Goal: Check status

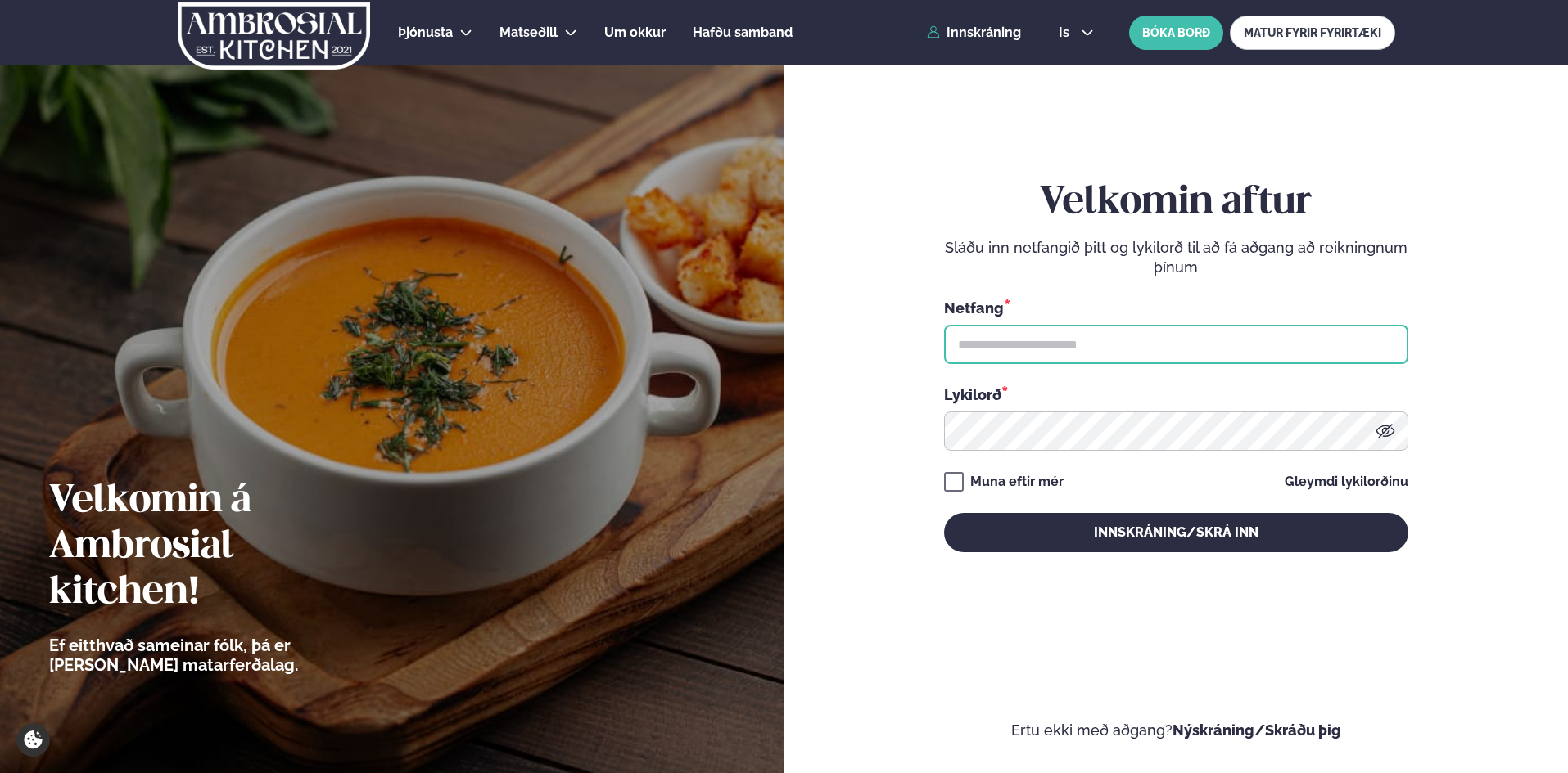
click at [1089, 338] on input "text" at bounding box center [1176, 344] width 464 height 39
type input "**********"
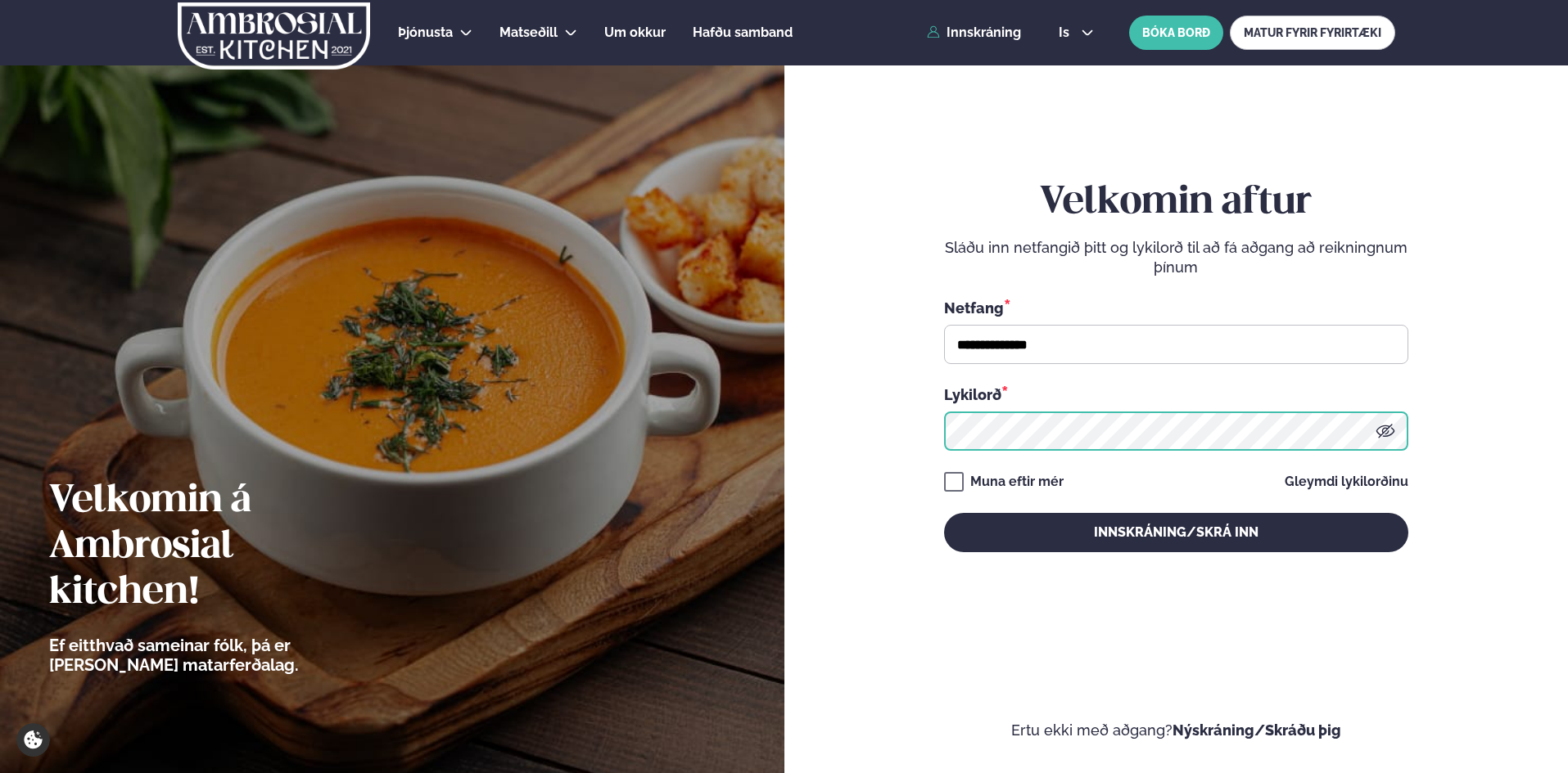
click at [944, 513] on button "Innskráning/Skrá inn" at bounding box center [1176, 532] width 464 height 39
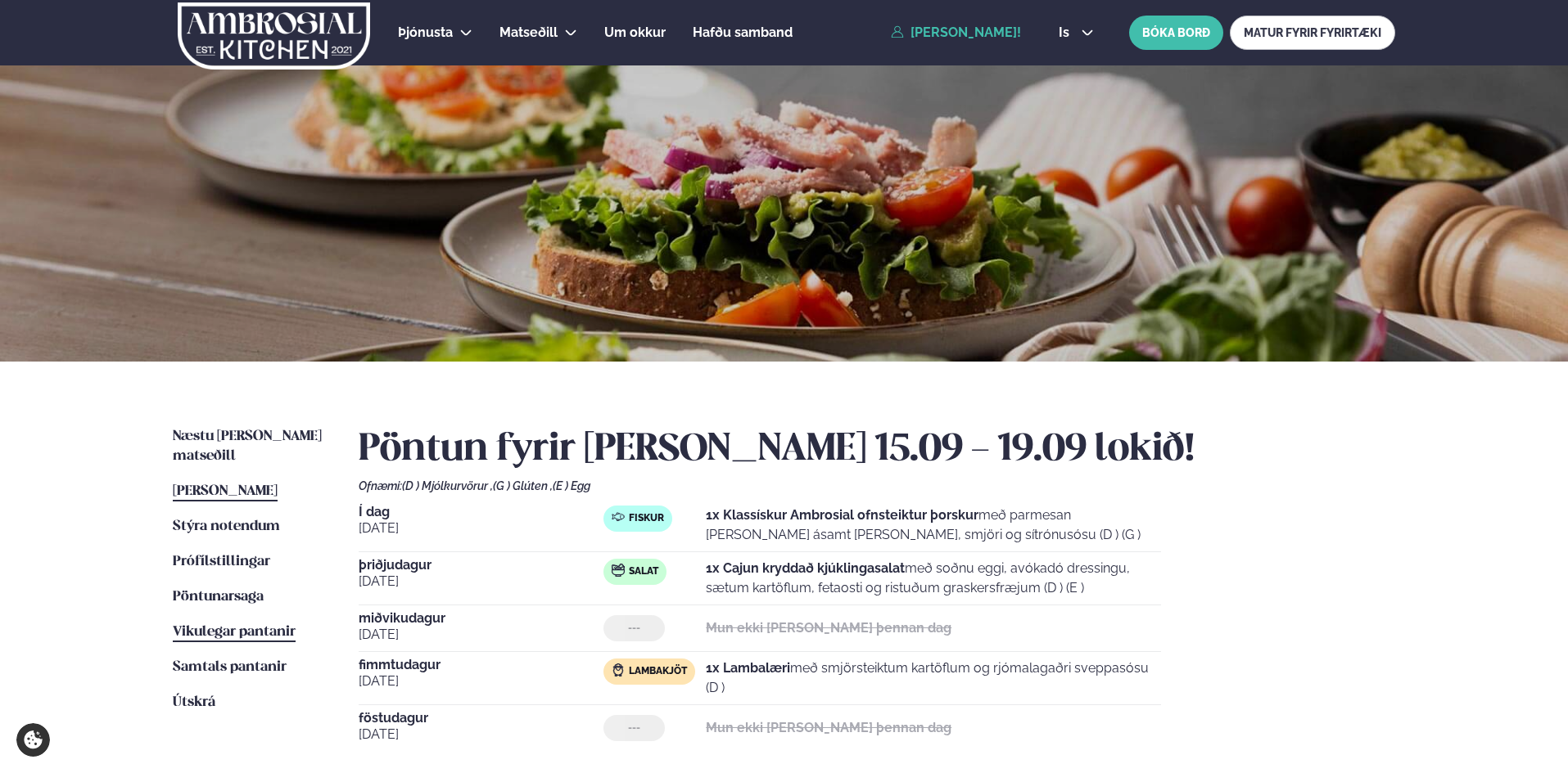
click at [232, 626] on span "Vikulegar pantanir" at bounding box center [234, 633] width 123 height 14
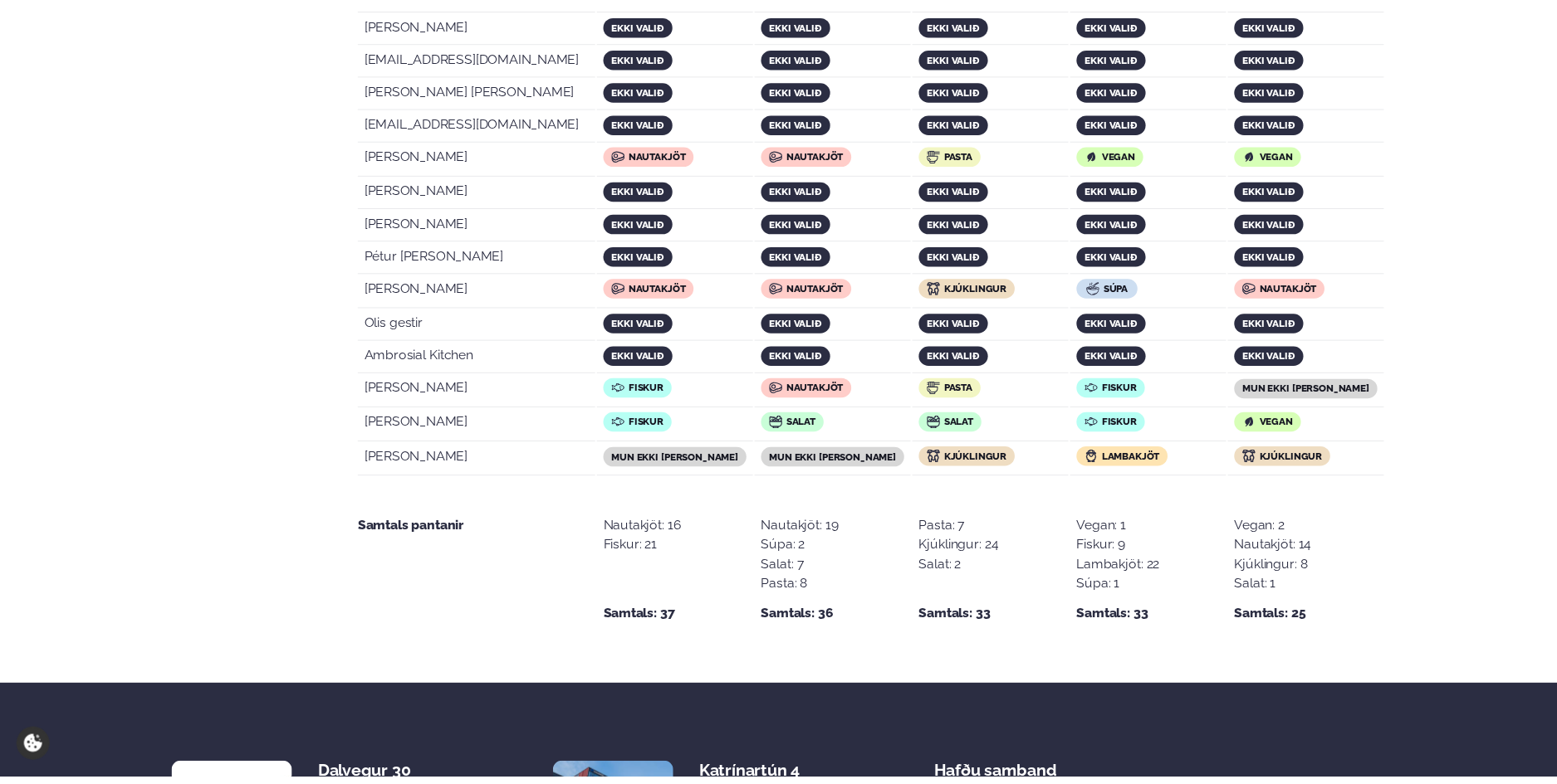
scroll to position [3259, 0]
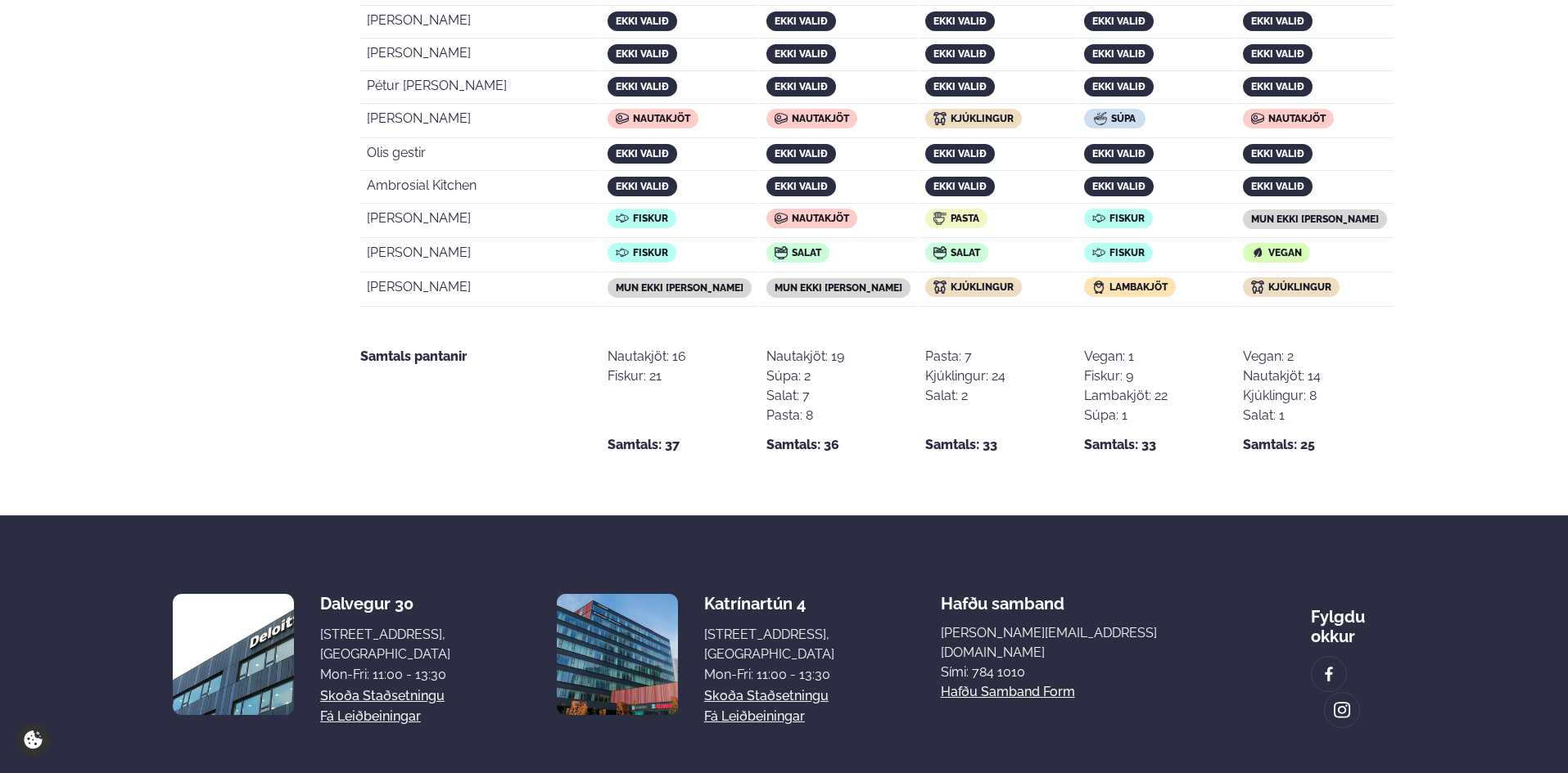
drag, startPoint x: 368, startPoint y: 503, endPoint x: 1341, endPoint y: 208, distance: 1016.7
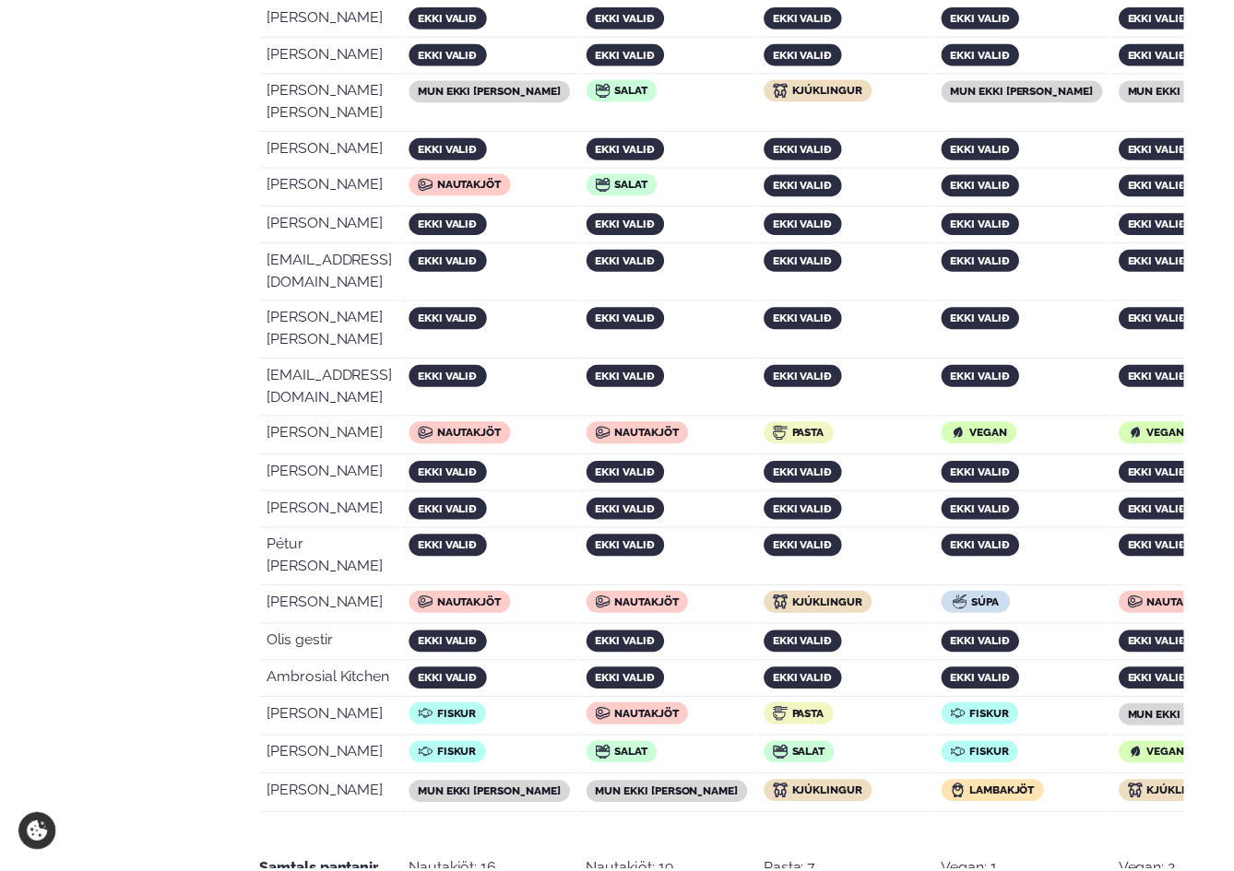
scroll to position [3609, 0]
